Goal: Browse casually

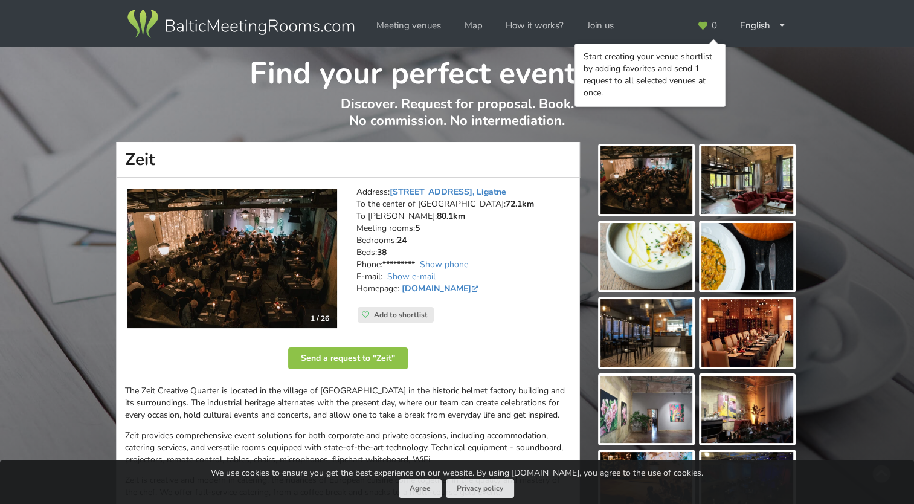
click at [253, 277] on img at bounding box center [232, 258] width 210 height 140
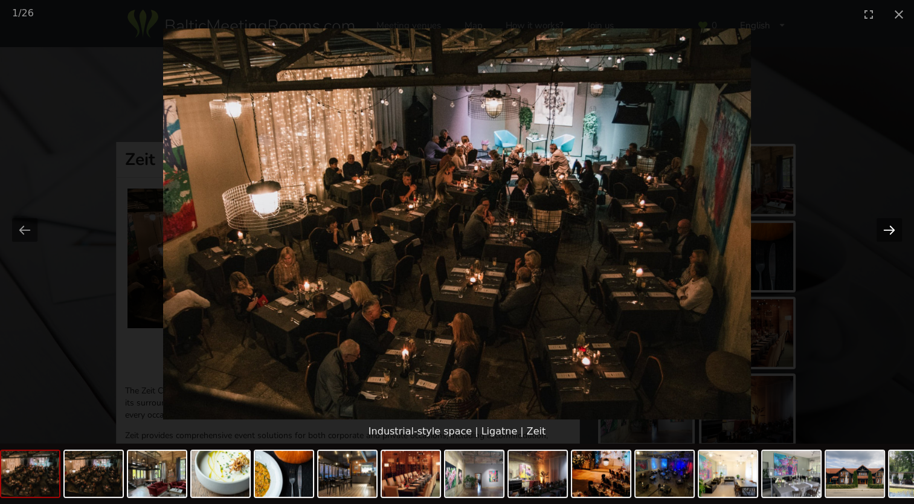
click at [881, 228] on button "Next slide" at bounding box center [888, 230] width 25 height 24
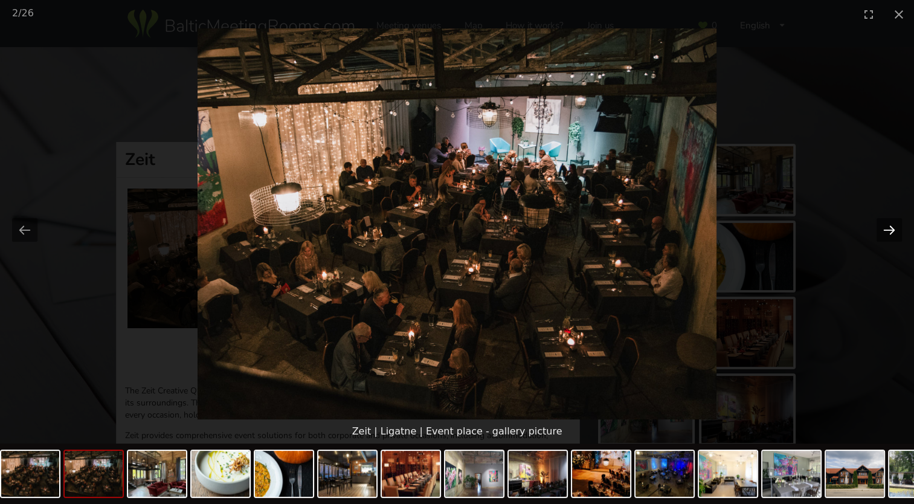
click at [881, 228] on button "Next slide" at bounding box center [888, 230] width 25 height 24
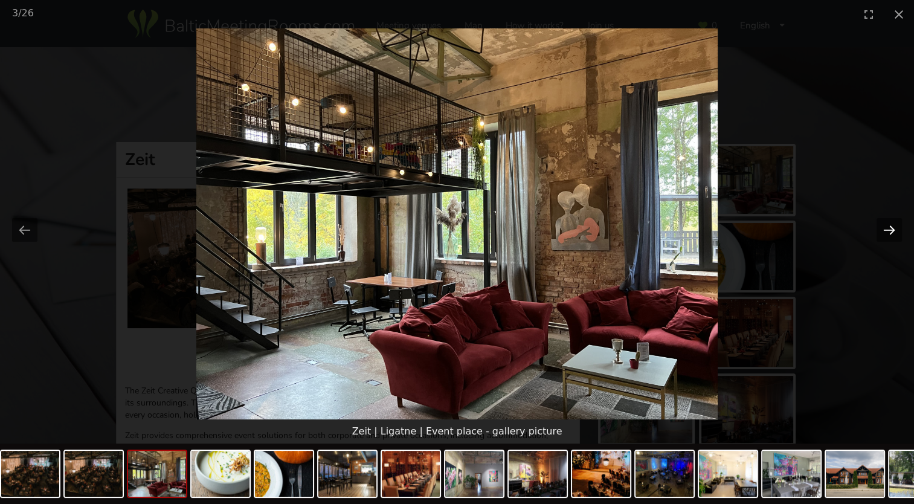
click at [881, 228] on button "Next slide" at bounding box center [888, 230] width 25 height 24
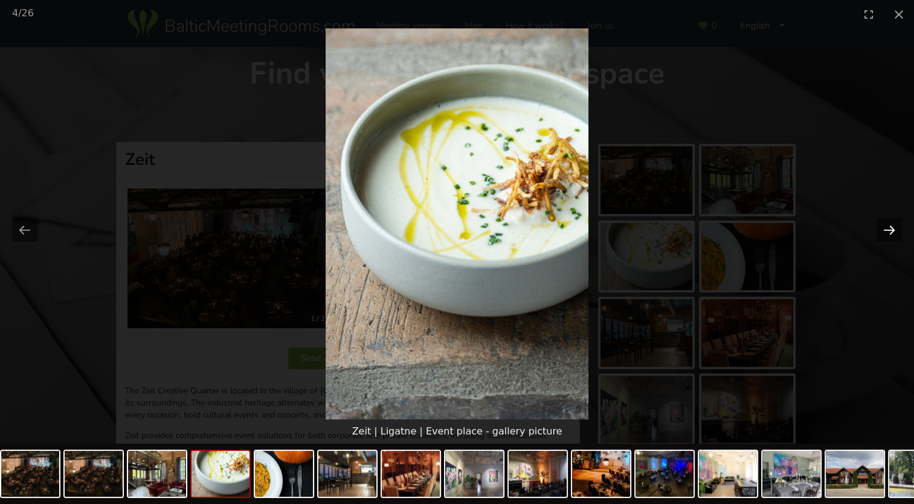
click at [881, 228] on button "Next slide" at bounding box center [888, 230] width 25 height 24
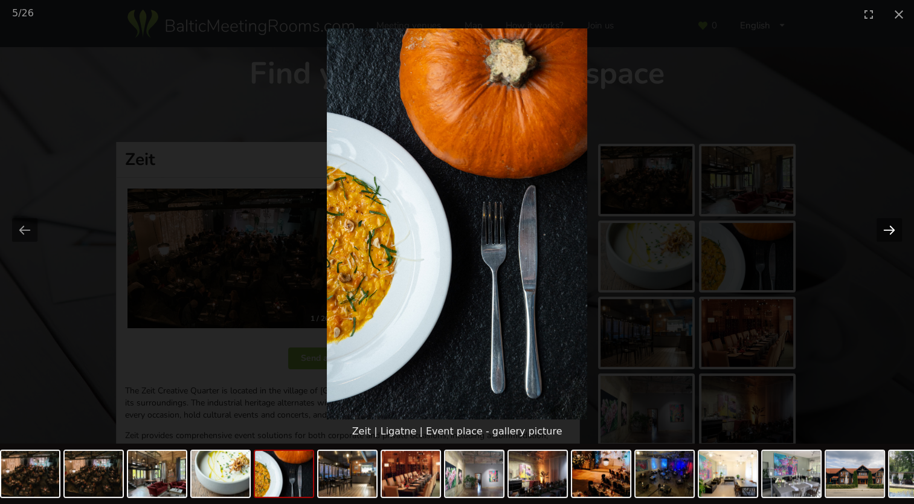
click at [881, 228] on button "Next slide" at bounding box center [888, 230] width 25 height 24
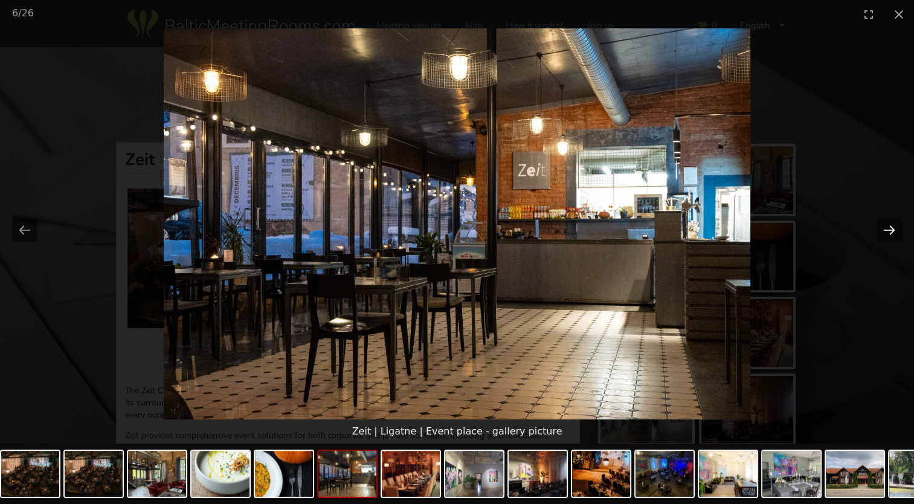
click at [881, 228] on button "Next slide" at bounding box center [888, 230] width 25 height 24
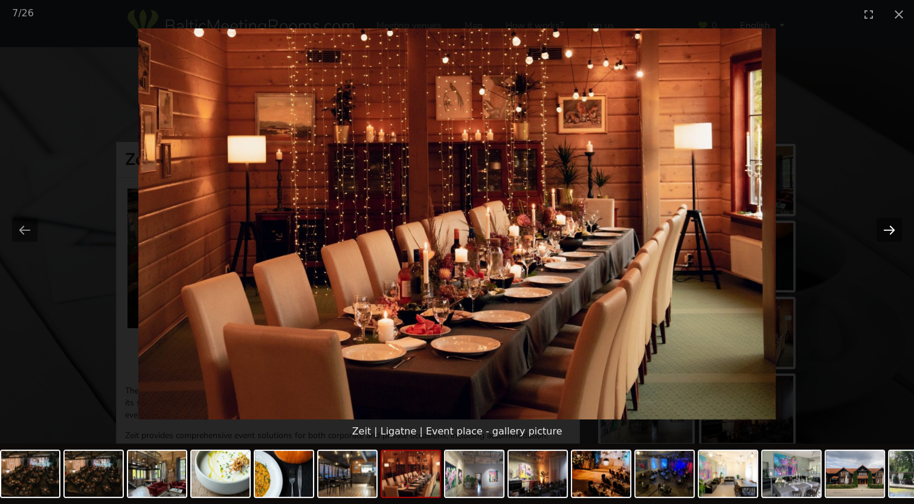
click at [881, 229] on button "Next slide" at bounding box center [888, 230] width 25 height 24
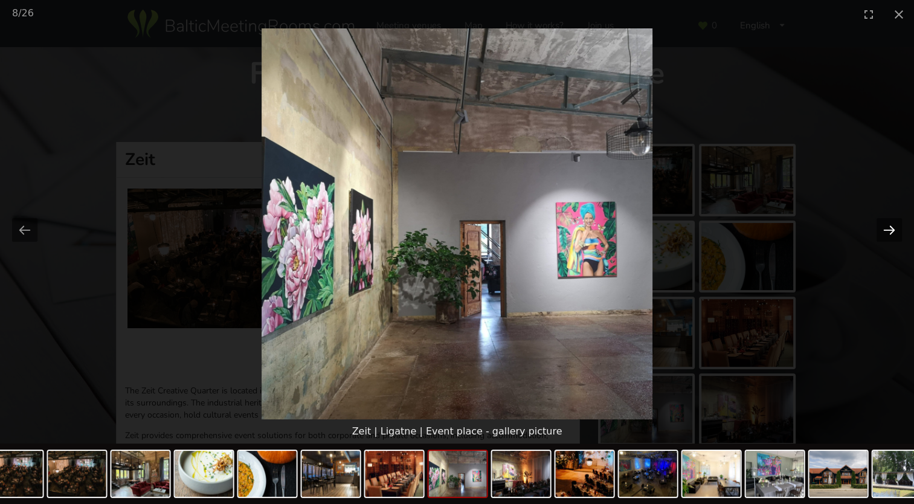
click at [881, 229] on button "Next slide" at bounding box center [888, 230] width 25 height 24
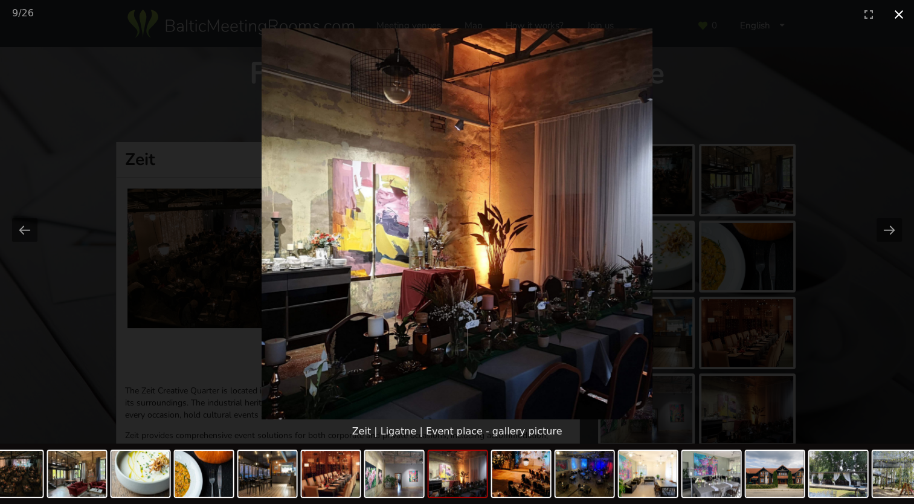
click at [896, 16] on button "Close gallery" at bounding box center [899, 14] width 30 height 28
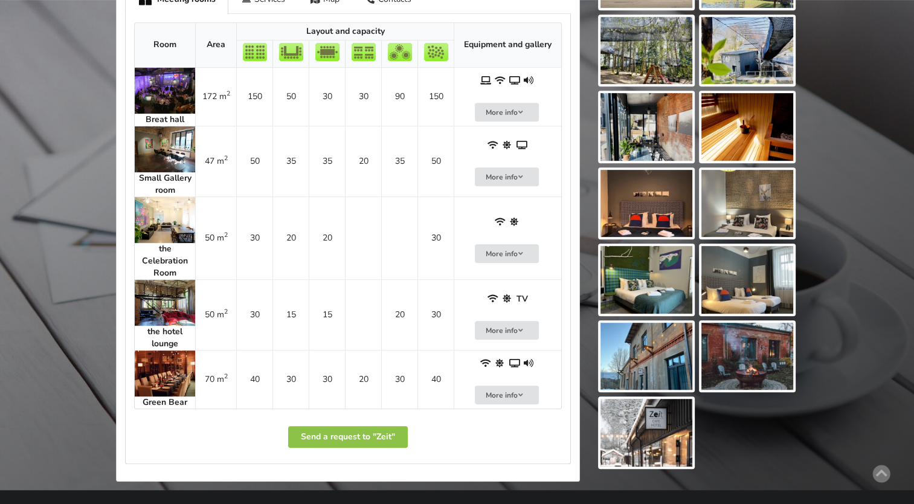
scroll to position [544, 0]
